Goal: Find contact information: Find contact information

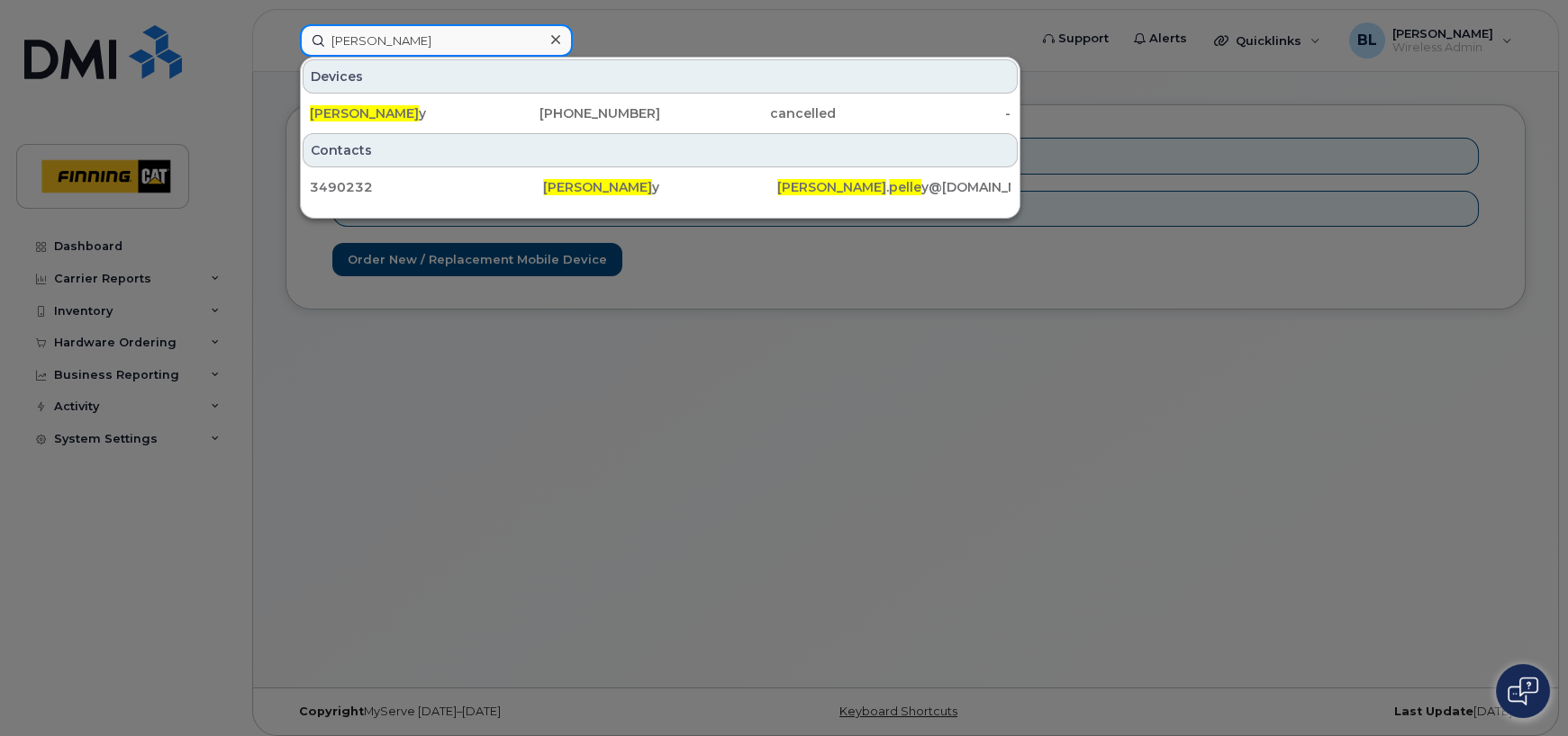
click at [406, 42] on input "[PERSON_NAME]" at bounding box center [436, 40] width 273 height 32
drag, startPoint x: 409, startPoint y: 41, endPoint x: 306, endPoint y: 23, distance: 104.6
click at [306, 24] on input "[PERSON_NAME]" at bounding box center [436, 40] width 273 height 32
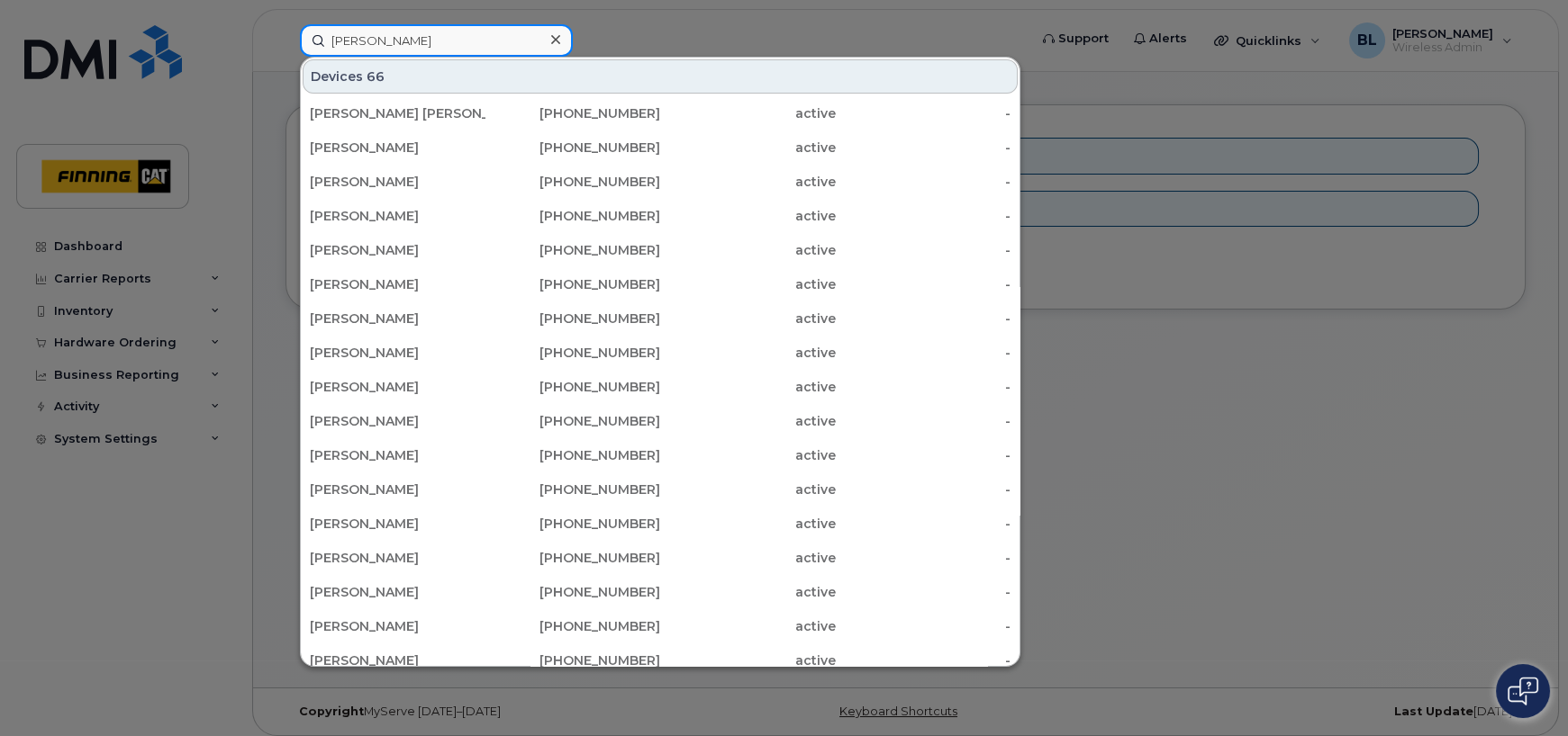
type input "[PERSON_NAME]"
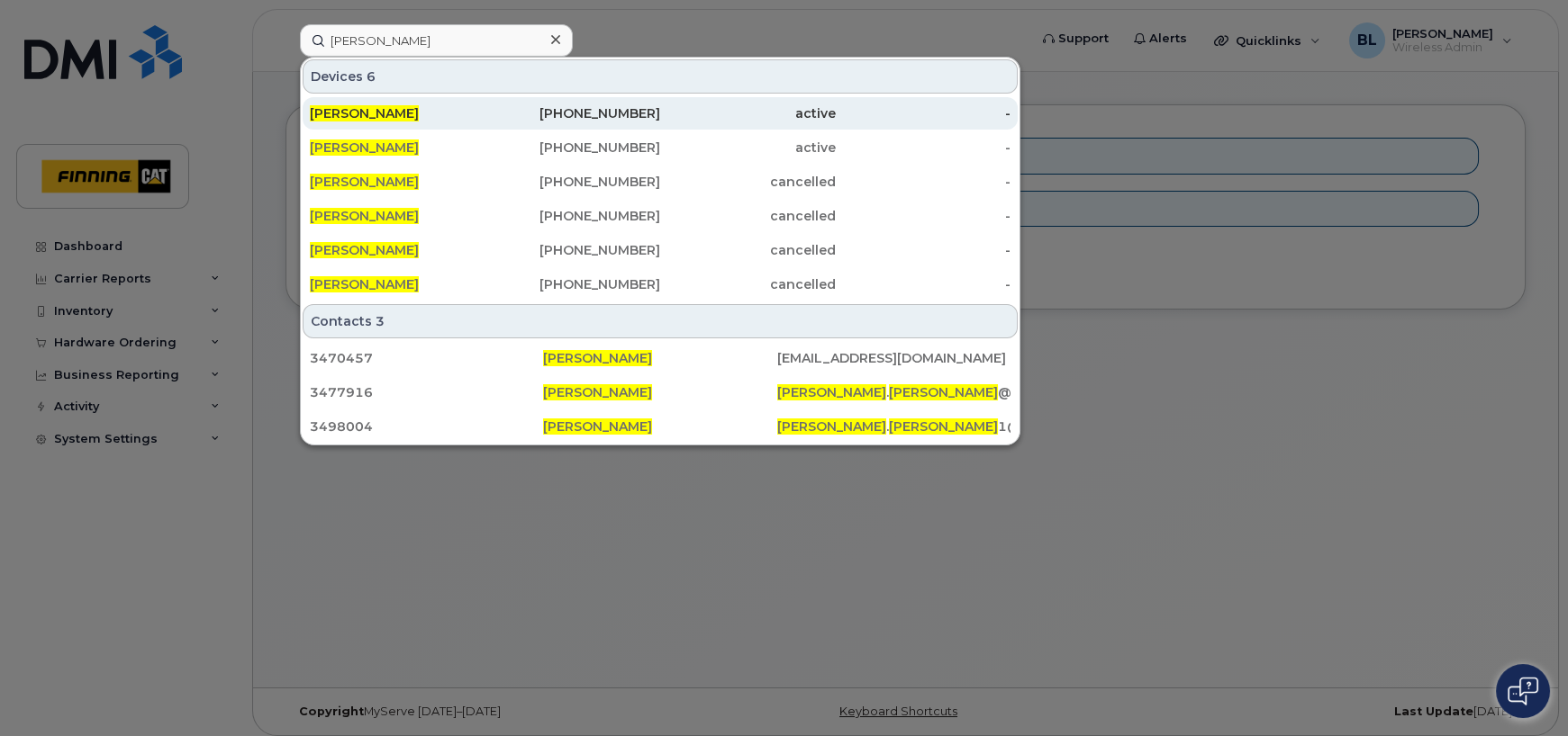
click at [645, 117] on div "[PHONE_NUMBER]" at bounding box center [573, 113] width 176 height 18
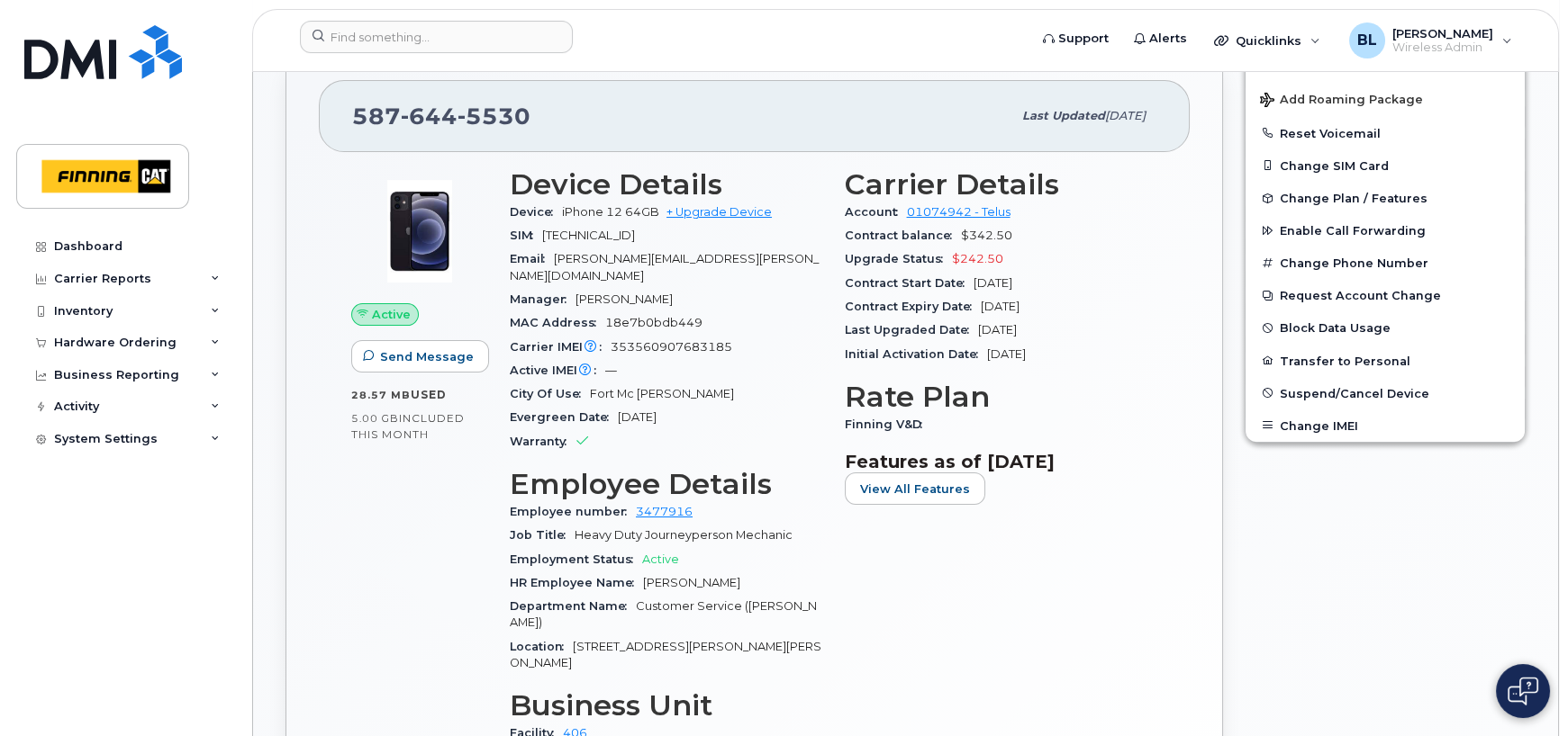
scroll to position [615, 0]
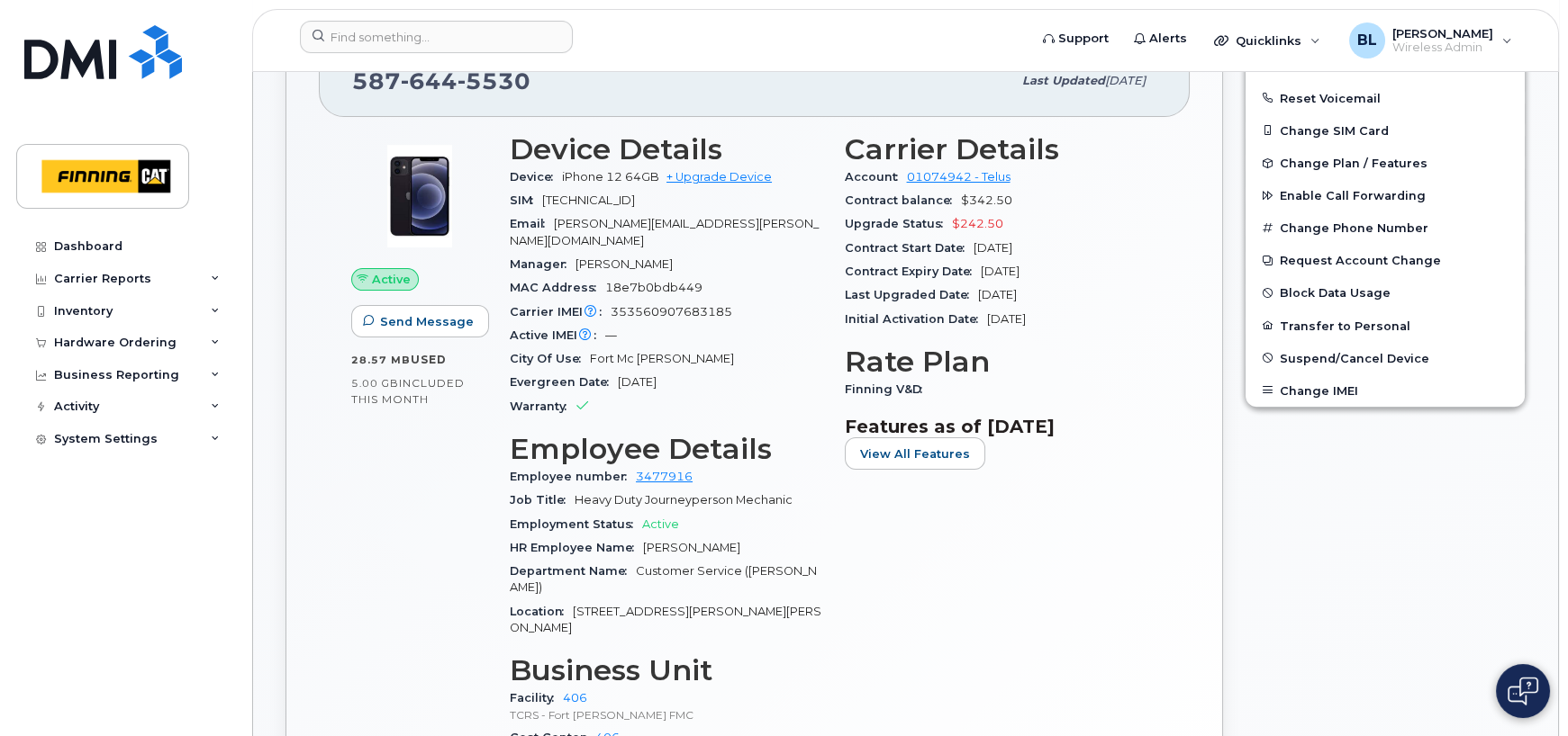
click at [1105, 580] on div "Carrier Details Account 01074942 - Telus Contract balance $342.50 Upgrade Statu…" at bounding box center [1001, 448] width 335 height 652
